Goal: Book appointment/travel/reservation

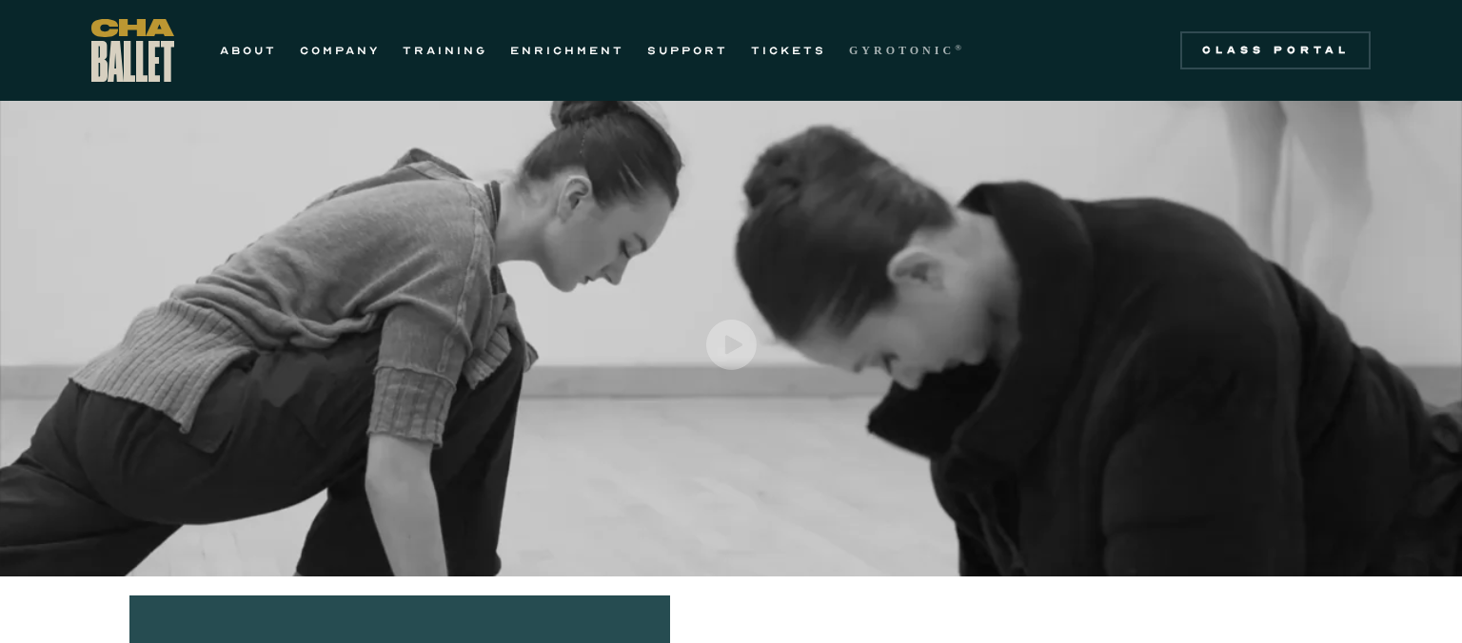
click at [890, 53] on strong "GYROTONIC" at bounding box center [902, 50] width 106 height 13
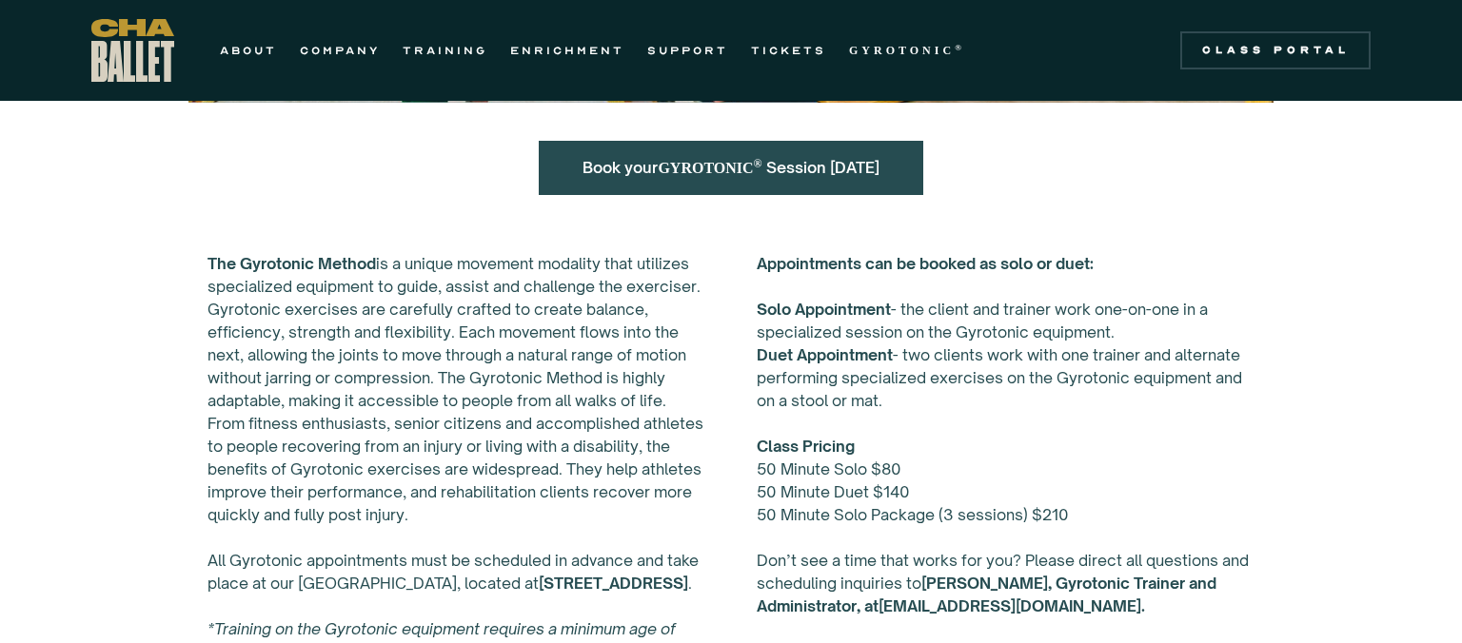
scroll to position [737, 0]
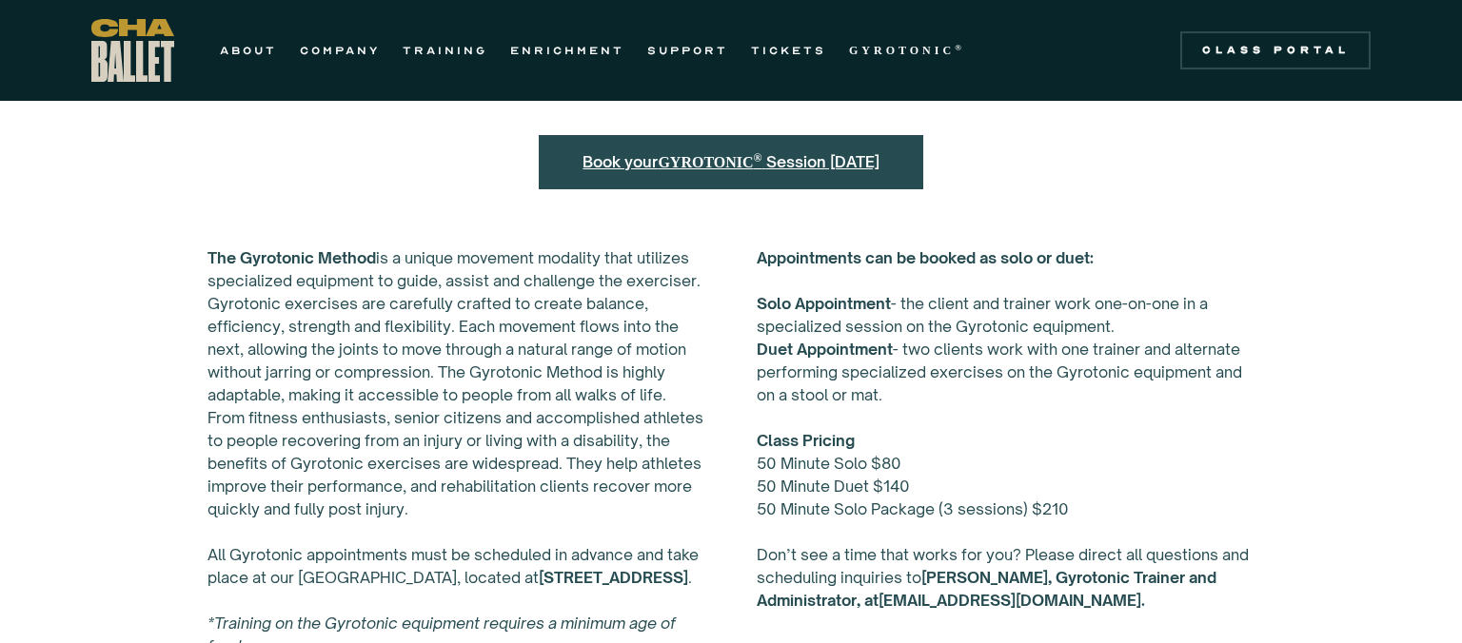
click at [723, 158] on strong "GYROTONIC ®" at bounding box center [712, 162] width 108 height 16
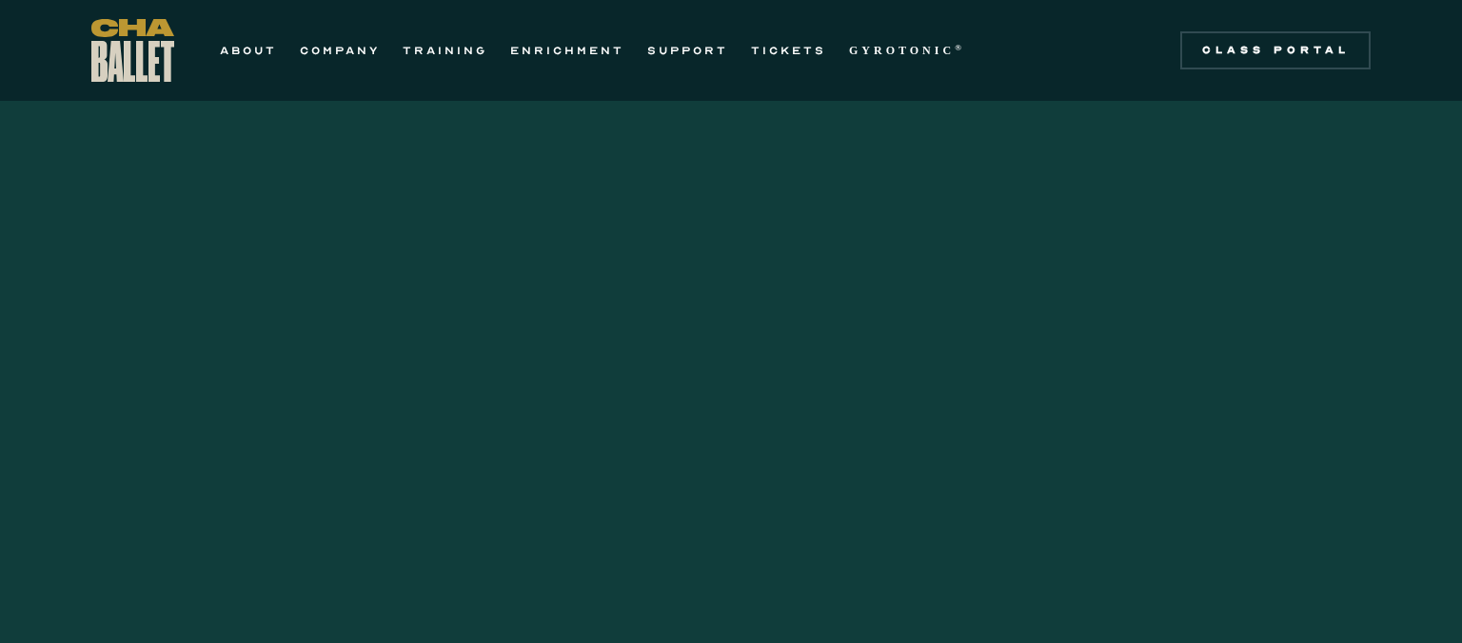
scroll to position [2969, 0]
click at [877, 46] on strong "GYROTONIC" at bounding box center [902, 50] width 106 height 13
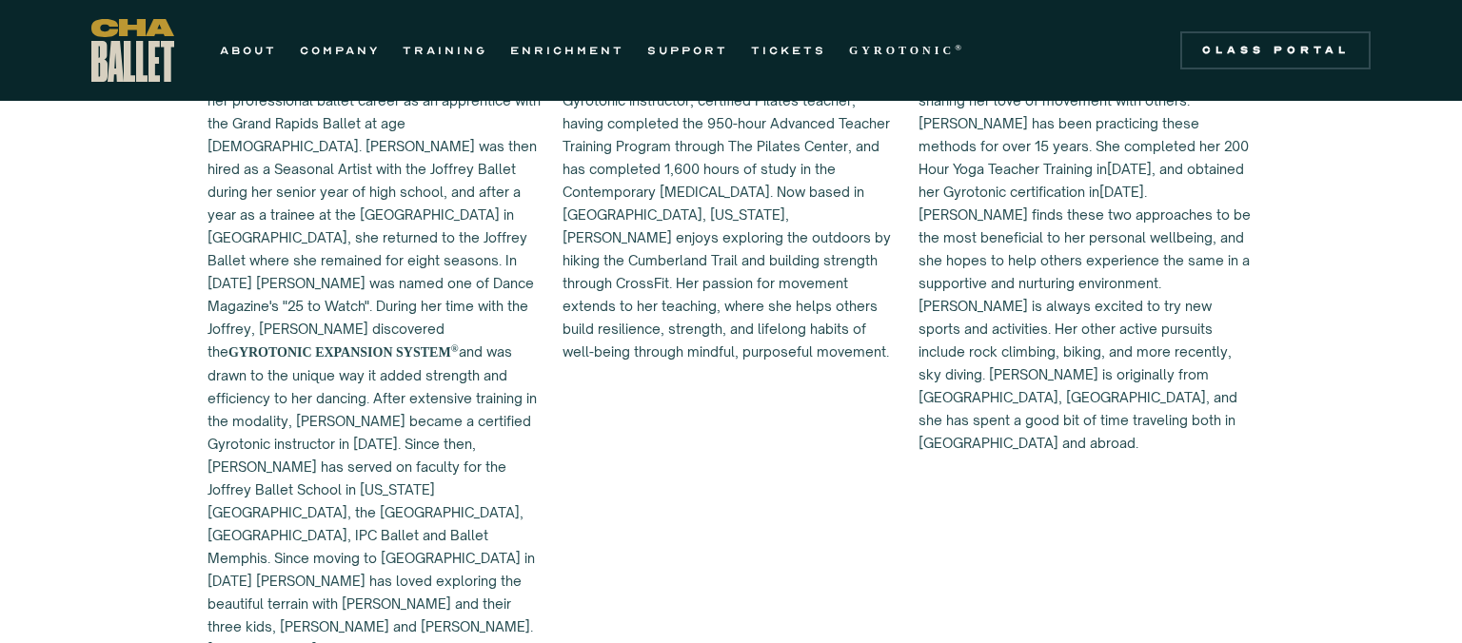
scroll to position [1808, 0]
